Goal: Check status: Check status

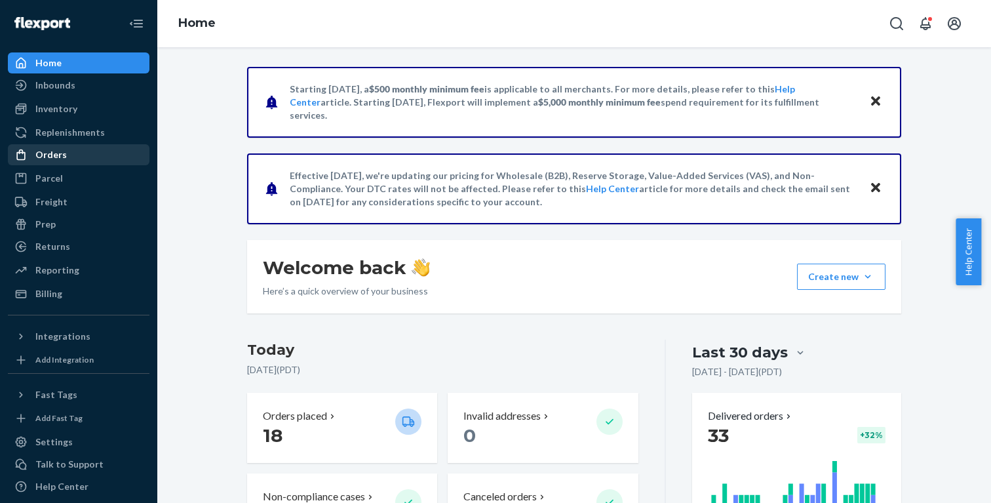
click at [50, 161] on div "Orders" at bounding box center [78, 155] width 139 height 18
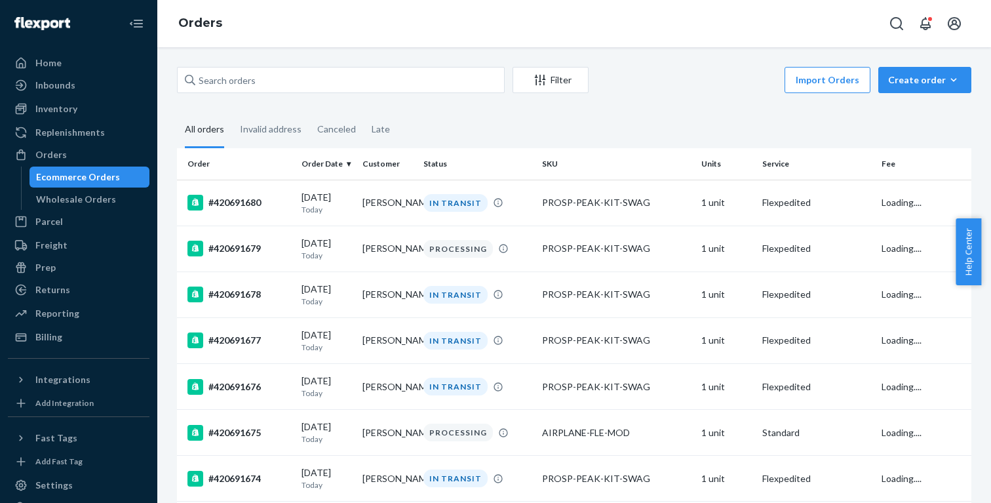
click at [106, 180] on div "Ecommerce Orders" at bounding box center [78, 176] width 84 height 13
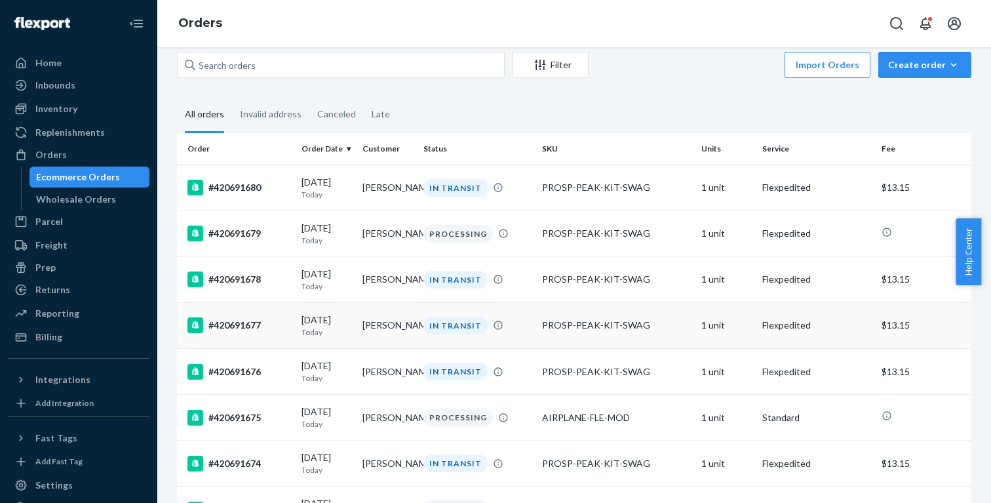
scroll to position [68, 0]
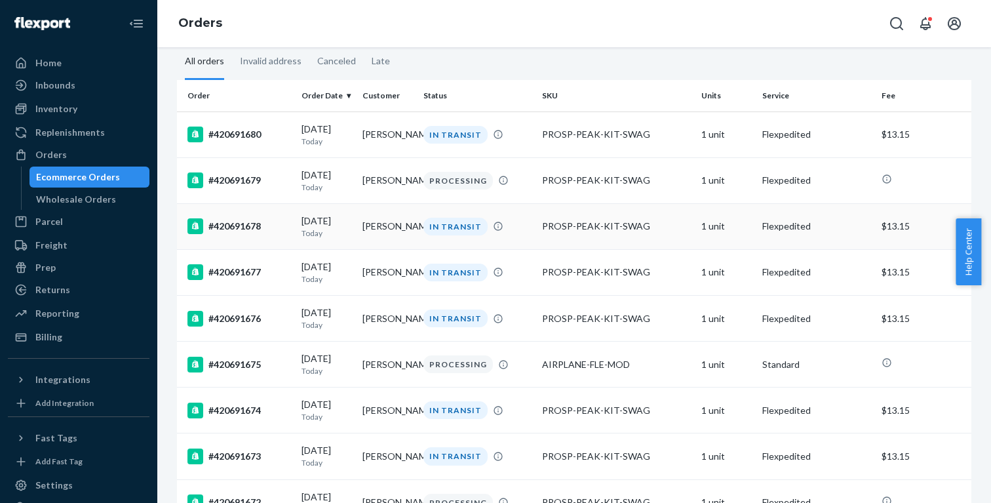
click at [374, 241] on td "[PERSON_NAME]" at bounding box center [387, 226] width 61 height 46
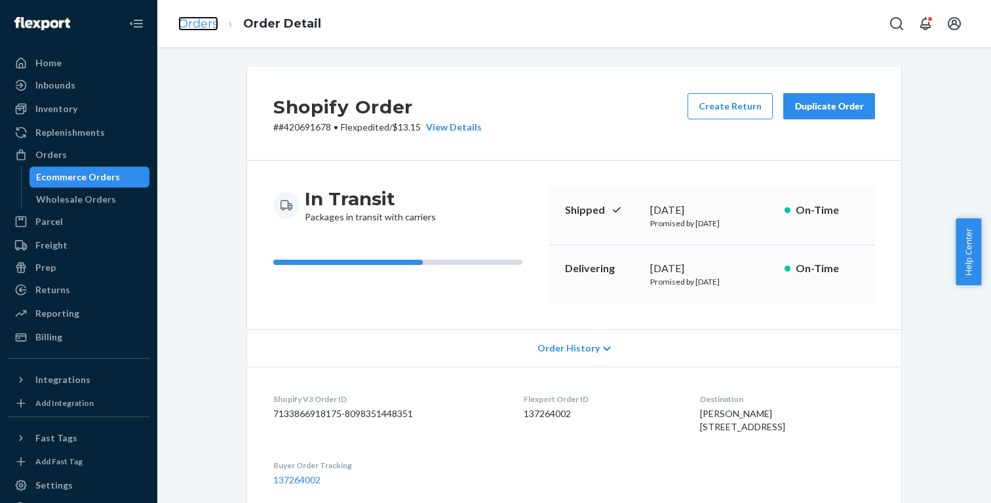
click at [218, 24] on link "Orders" at bounding box center [198, 23] width 40 height 14
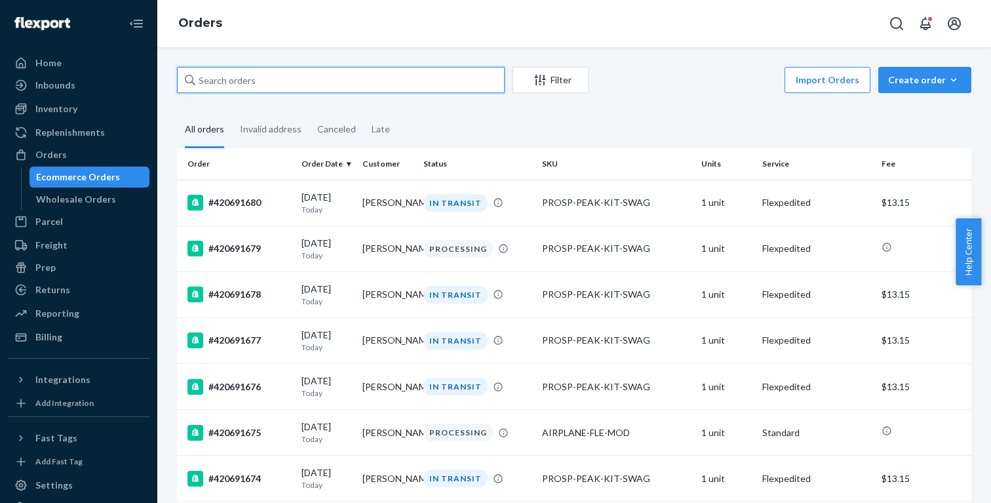
click at [385, 69] on input "text" at bounding box center [341, 80] width 328 height 26
type input "PROSP"
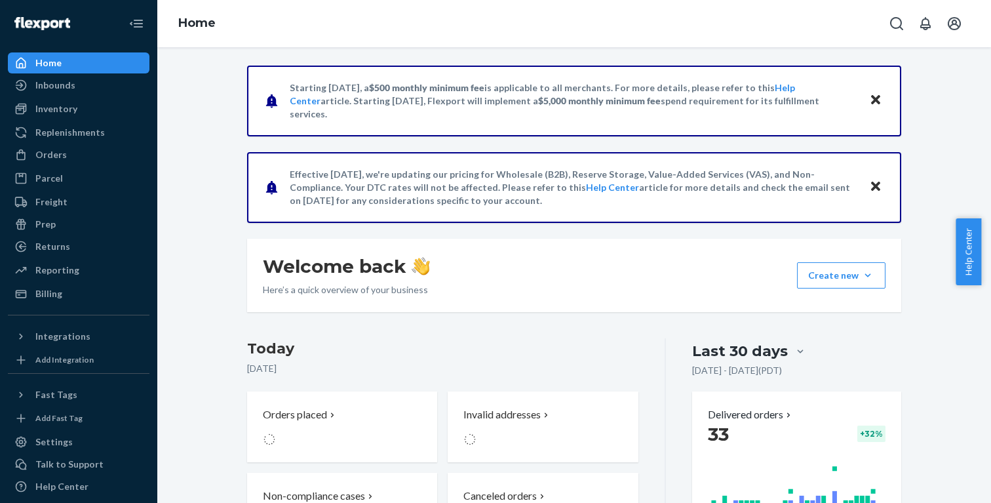
scroll to position [3, 0]
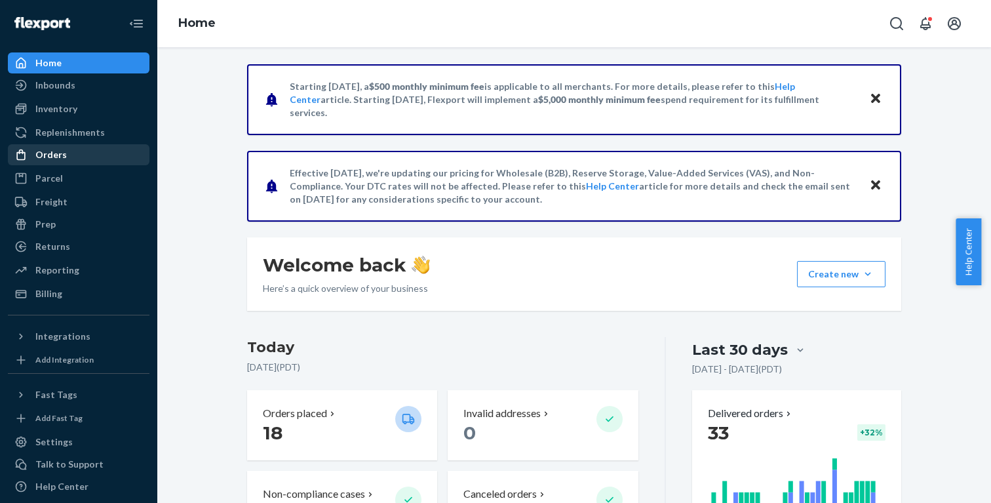
click at [66, 159] on div "Orders" at bounding box center [78, 155] width 139 height 18
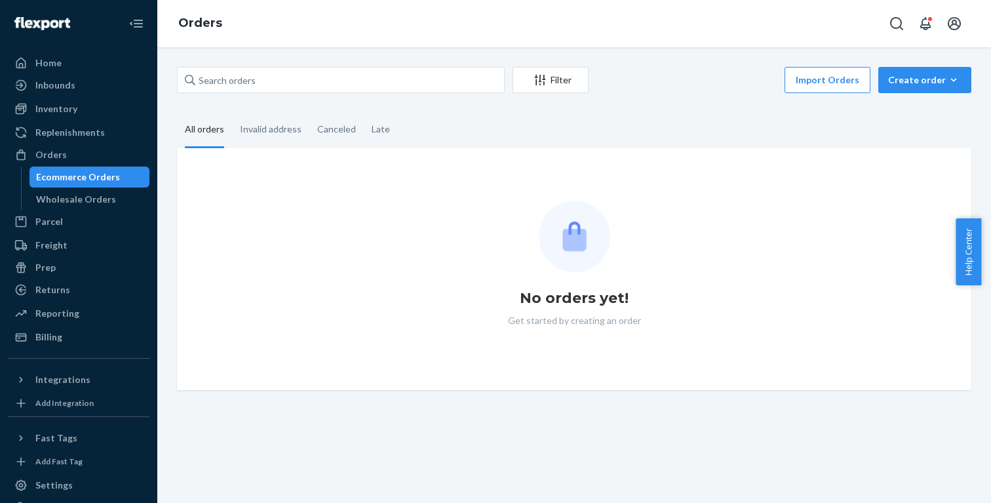
click at [82, 179] on div "Ecommerce Orders" at bounding box center [78, 176] width 84 height 13
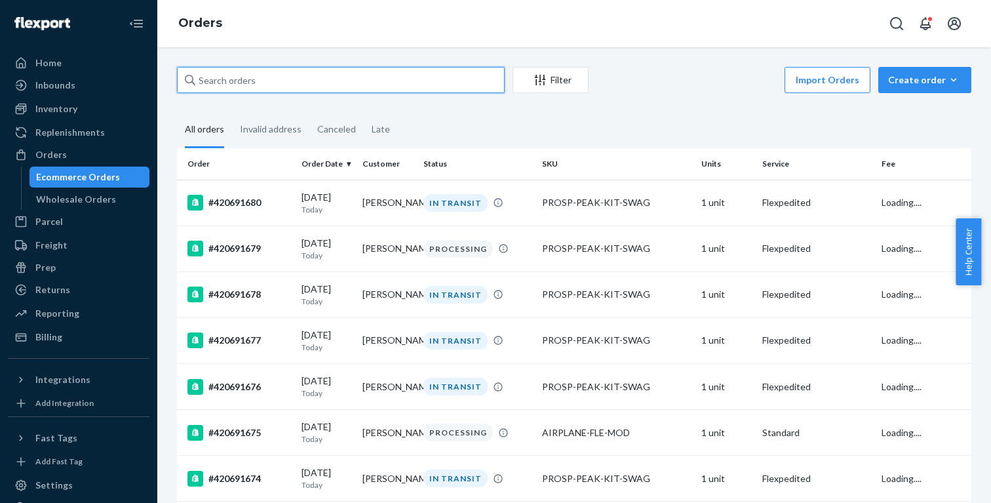
click at [263, 79] on input "text" at bounding box center [341, 80] width 328 height 26
type input "PROSP"
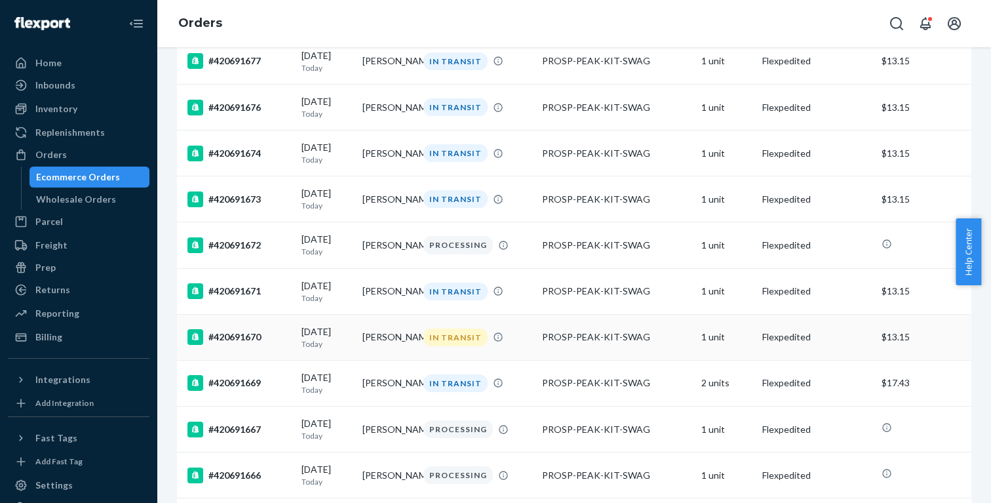
scroll to position [284, 0]
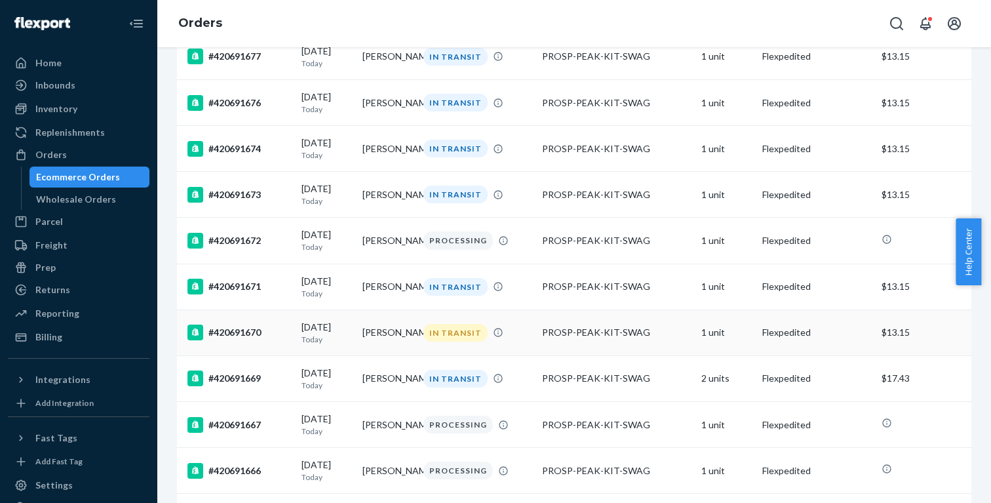
click at [460, 341] on div "IN TRANSIT" at bounding box center [455, 333] width 64 height 18
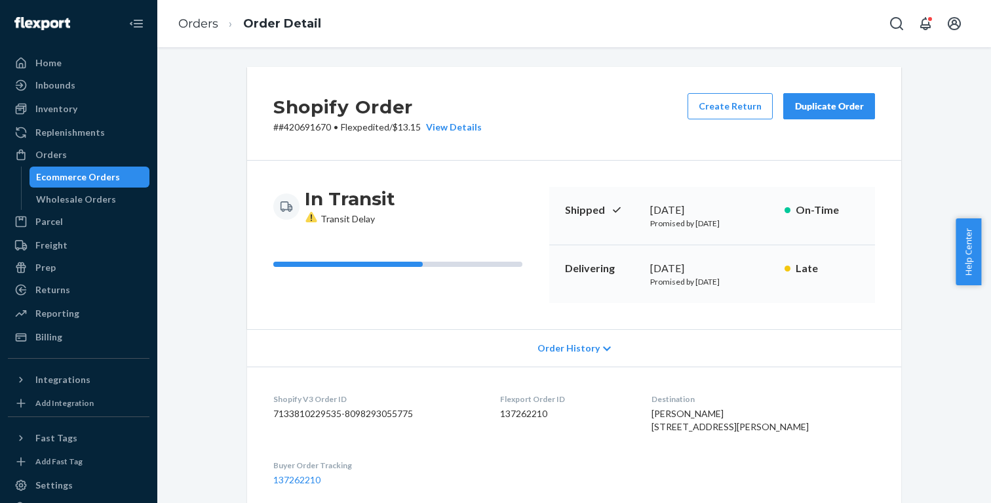
click at [305, 218] on icon at bounding box center [310, 217] width 11 height 10
click at [305, 218] on icon at bounding box center [311, 216] width 13 height 12
click at [693, 276] on p "Promised by [DATE]" at bounding box center [712, 281] width 124 height 11
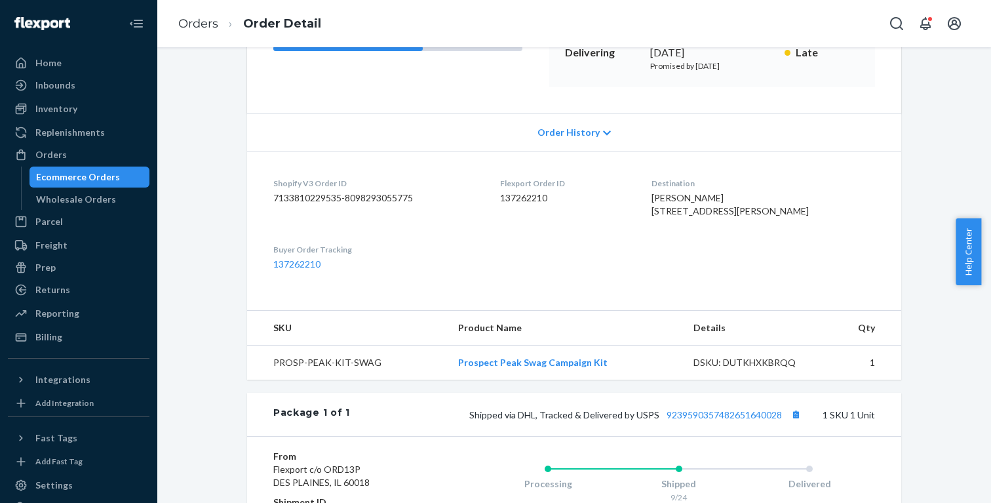
scroll to position [236, 0]
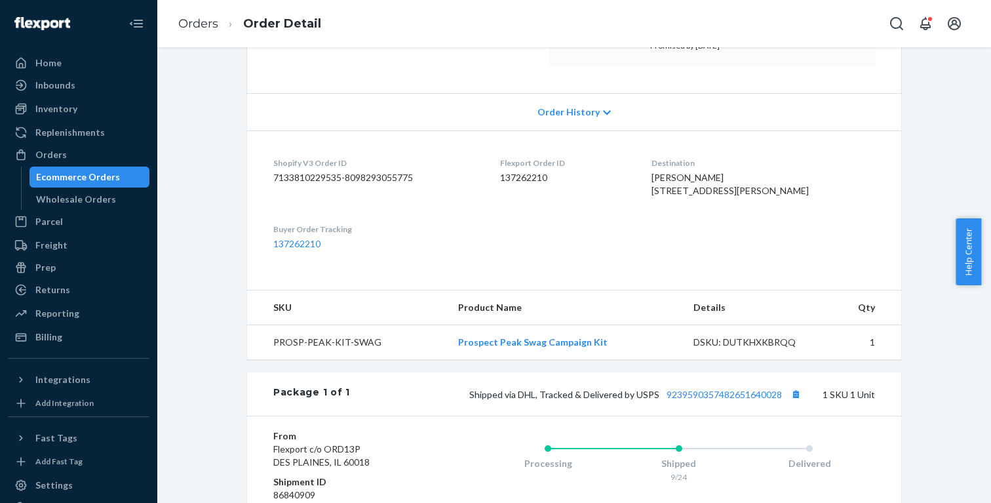
drag, startPoint x: 642, startPoint y: 175, endPoint x: 752, endPoint y: 220, distance: 118.8
click at [752, 220] on dl "Shopify V3 Order ID 7133810229535-8098293055775 Flexport Order ID 137262210 Des…" at bounding box center [574, 203] width 654 height 146
click at [752, 197] on div "[PERSON_NAME] [STREET_ADDRESS][PERSON_NAME]" at bounding box center [764, 184] width 224 height 26
drag, startPoint x: 749, startPoint y: 220, endPoint x: 644, endPoint y: 142, distance: 131.6
click at [644, 142] on dl "Shopify V3 Order ID 7133810229535-8098293055775 Flexport Order ID 137262210 Des…" at bounding box center [574, 203] width 654 height 146
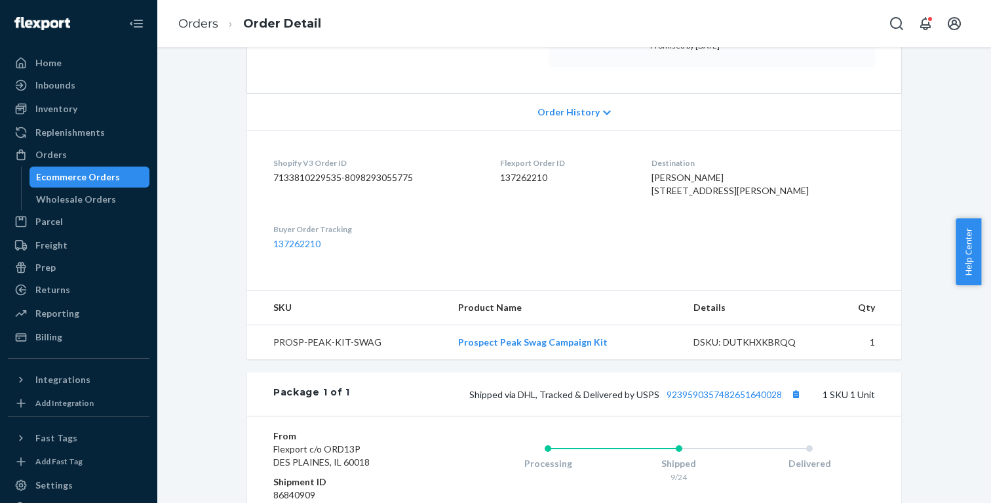
drag, startPoint x: 642, startPoint y: 142, endPoint x: 632, endPoint y: 155, distance: 16.8
click at [642, 142] on dl "Shopify V3 Order ID 7133810229535-8098293055775 Flexport Order ID 137262210 Des…" at bounding box center [574, 203] width 654 height 146
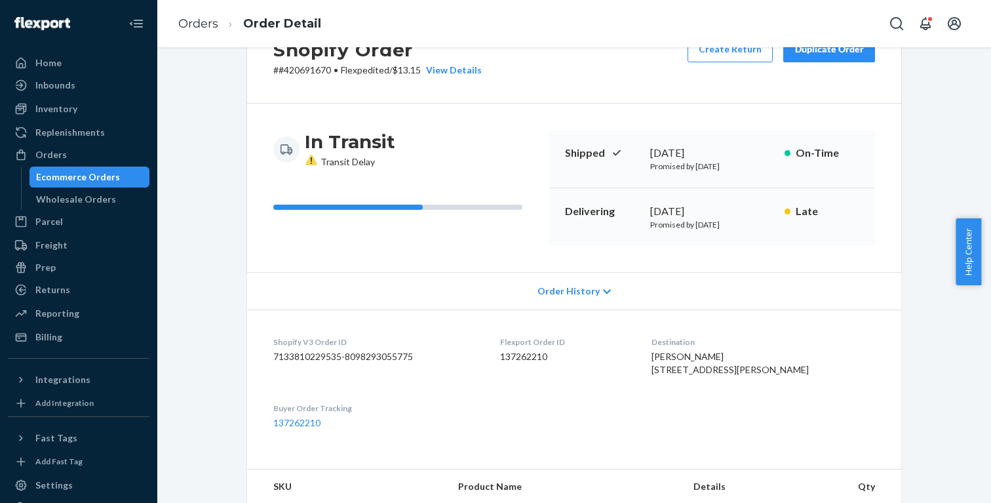
scroll to position [0, 0]
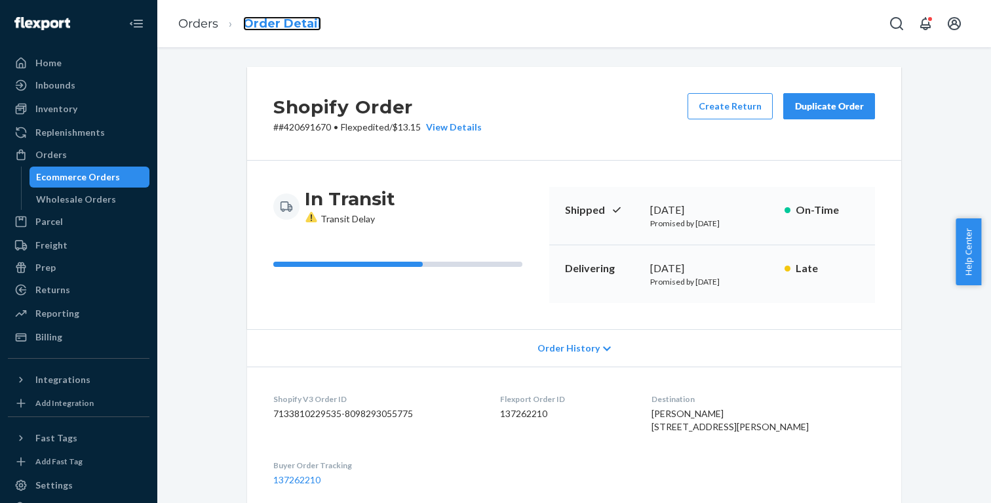
click at [275, 19] on link "Order Detail" at bounding box center [282, 23] width 78 height 14
click at [205, 20] on link "Orders" at bounding box center [198, 23] width 40 height 14
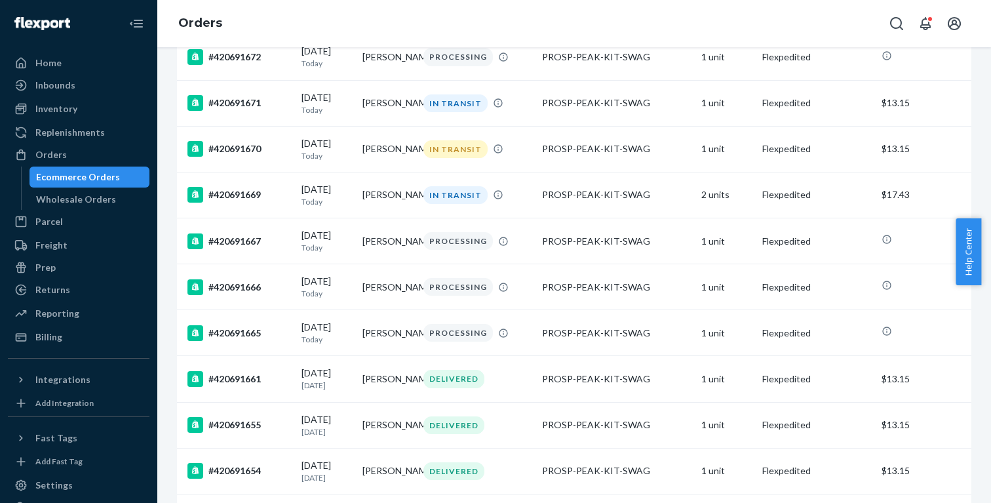
scroll to position [470, 0]
